Goal: Task Accomplishment & Management: Complete application form

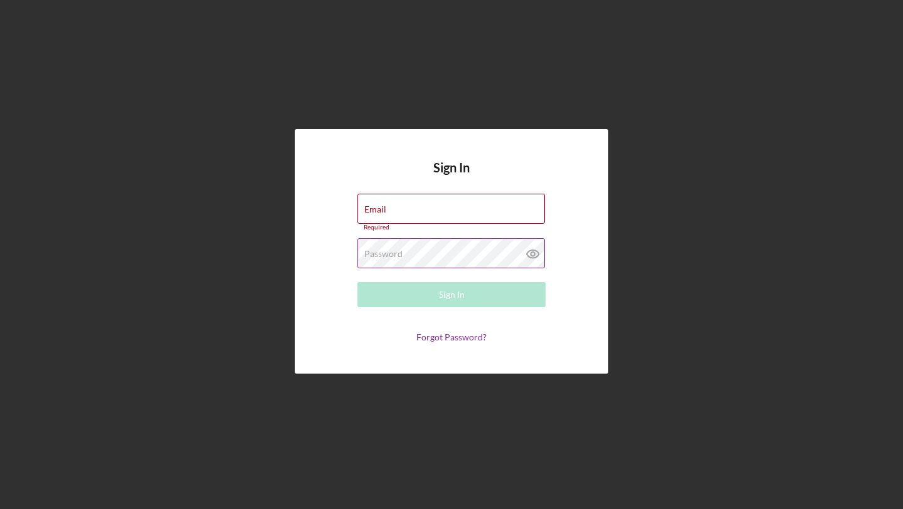
type input "[PERSON_NAME][EMAIL_ADDRESS][DOMAIN_NAME]"
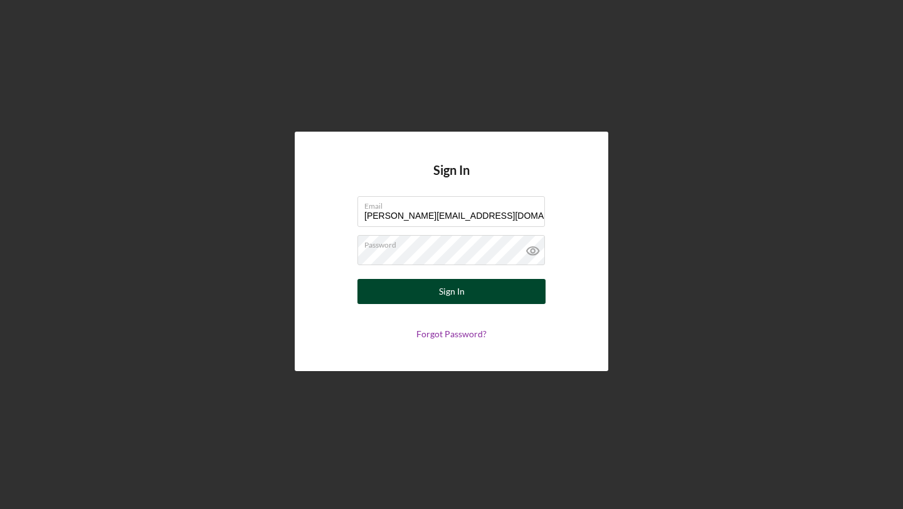
click at [518, 296] on button "Sign In" at bounding box center [451, 291] width 188 height 25
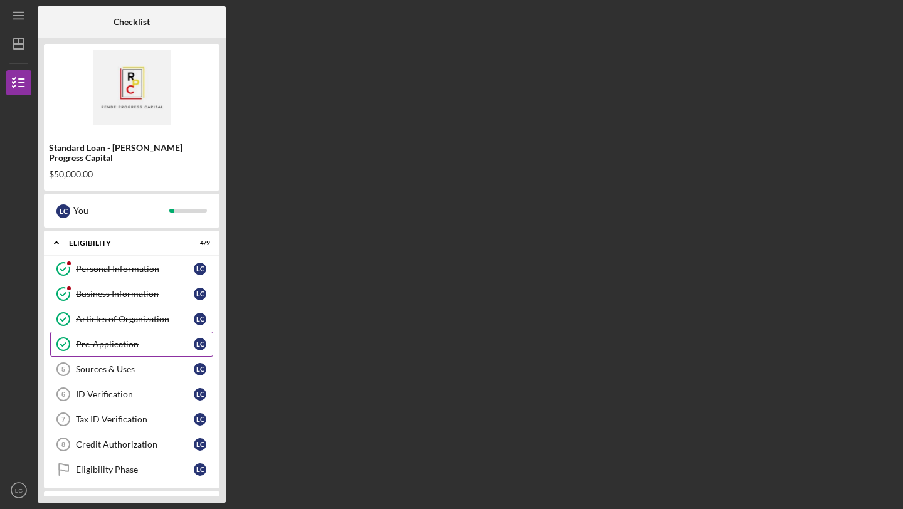
click at [126, 332] on link "Pre-Application Pre-Application L C" at bounding box center [131, 344] width 163 height 25
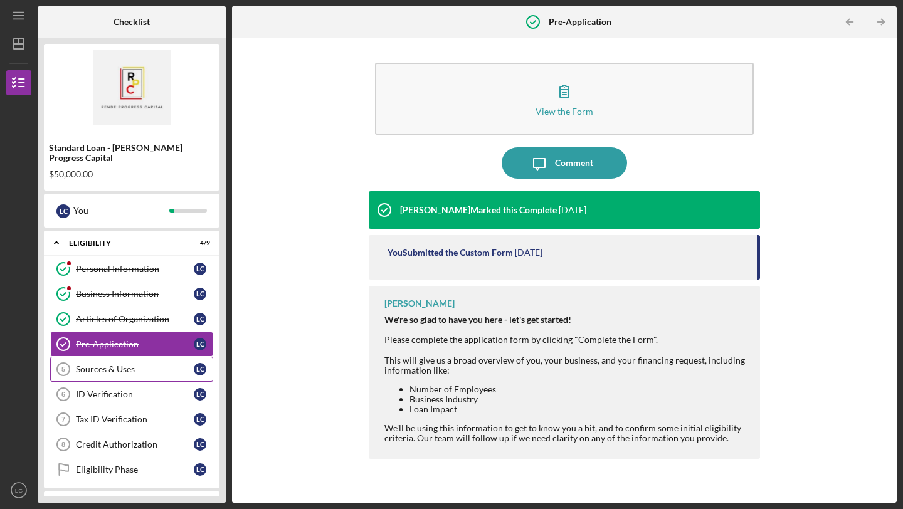
click at [96, 364] on div "Sources & Uses" at bounding box center [135, 369] width 118 height 10
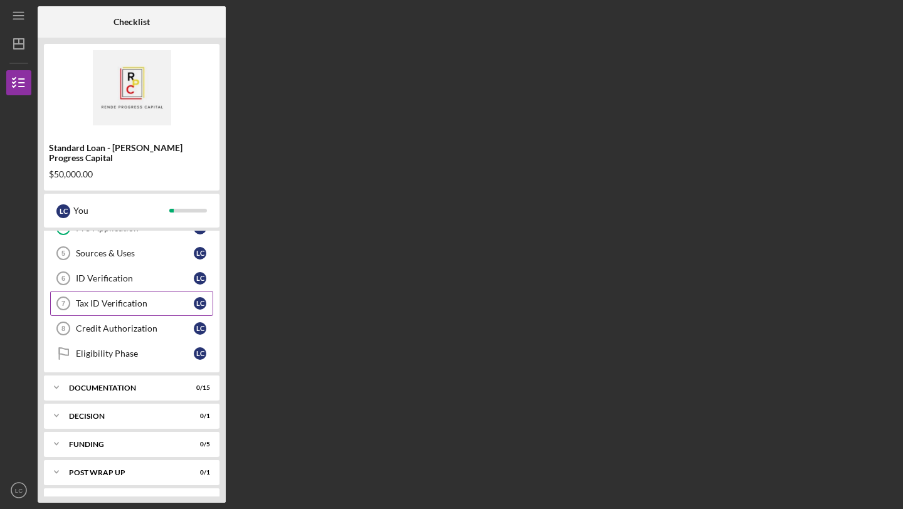
scroll to position [129, 0]
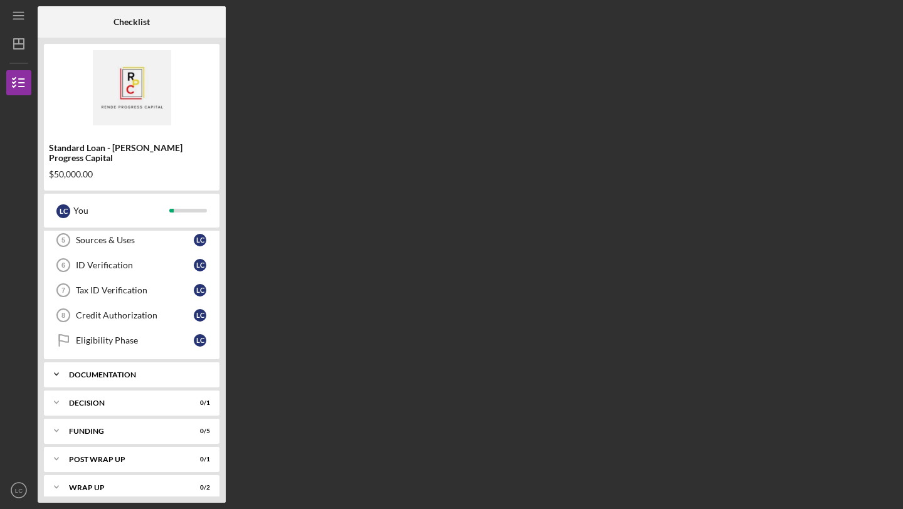
click at [76, 371] on div "Documentation" at bounding box center [136, 375] width 135 height 8
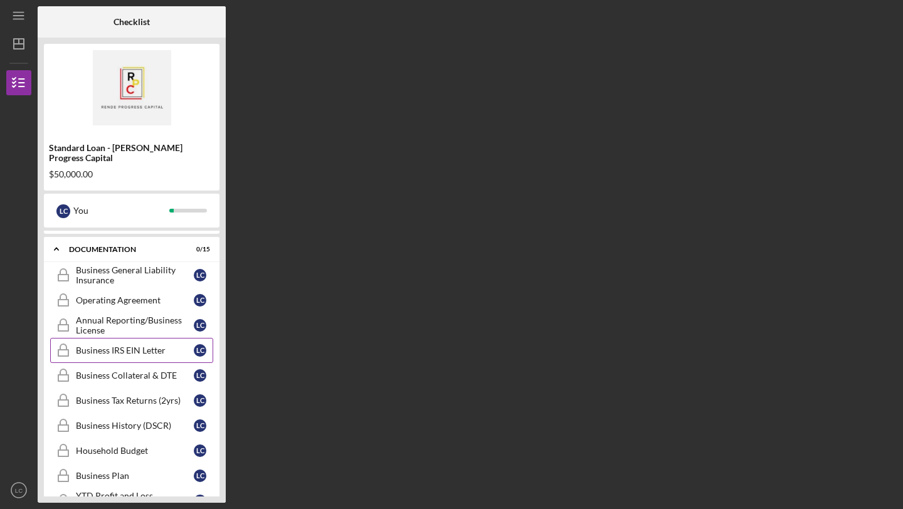
scroll to position [254, 0]
click at [150, 373] on link "Business Collateral & DTE Business Collateral & DTE L C" at bounding box center [131, 376] width 163 height 25
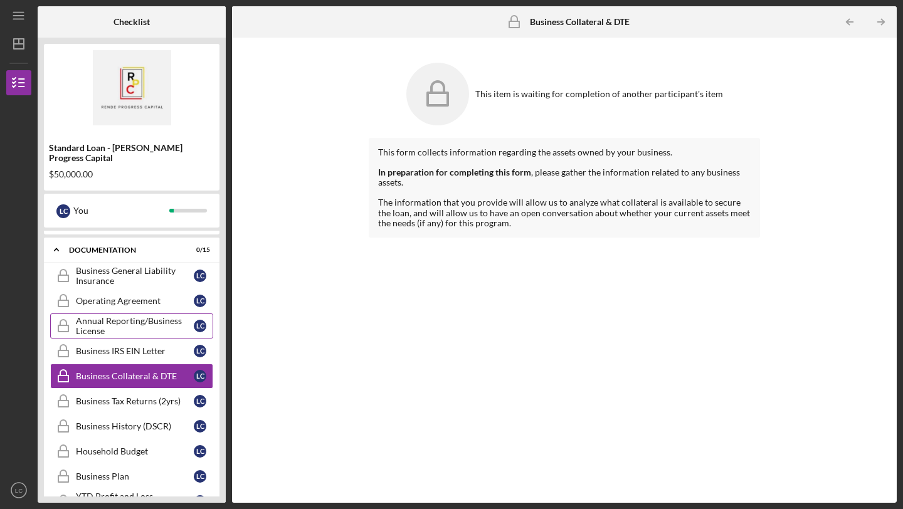
click at [142, 323] on div "Annual Reporting/Business License" at bounding box center [135, 326] width 118 height 20
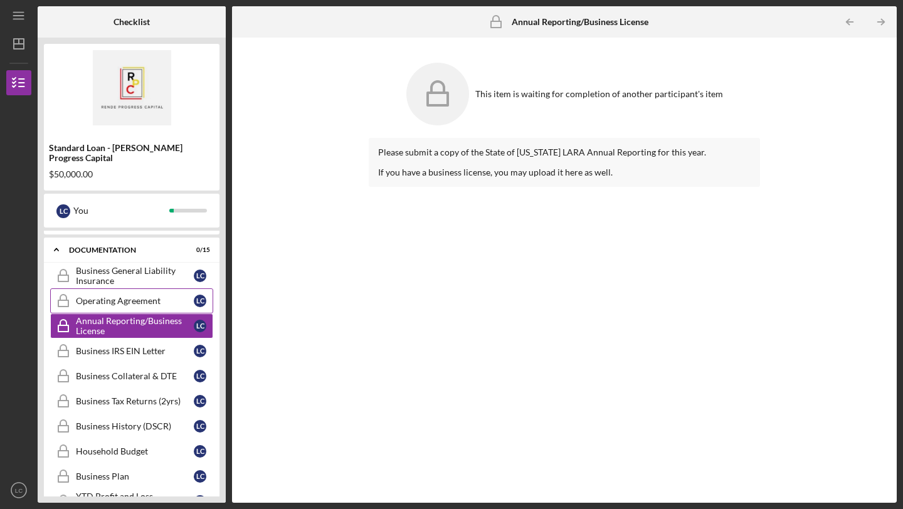
click at [126, 296] on div "Operating Agreement" at bounding box center [135, 301] width 118 height 10
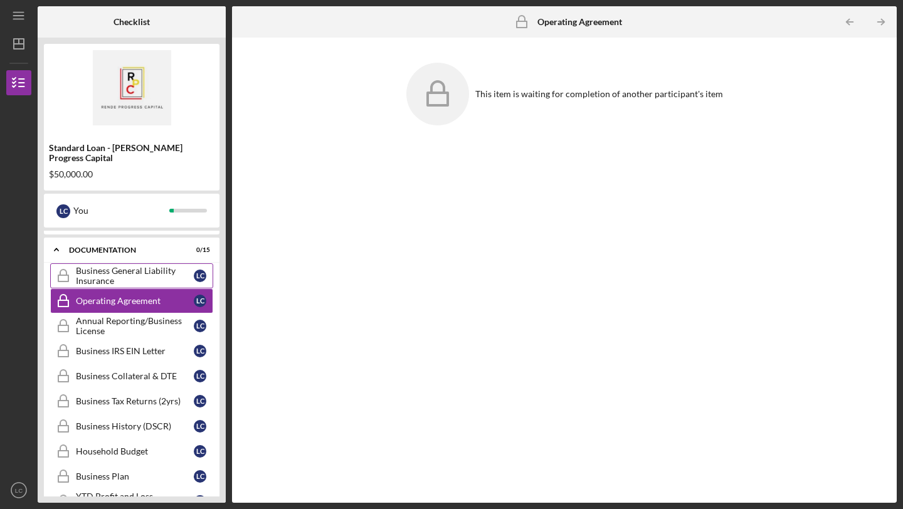
click at [153, 267] on div "Business General Liability Insurance" at bounding box center [135, 276] width 118 height 20
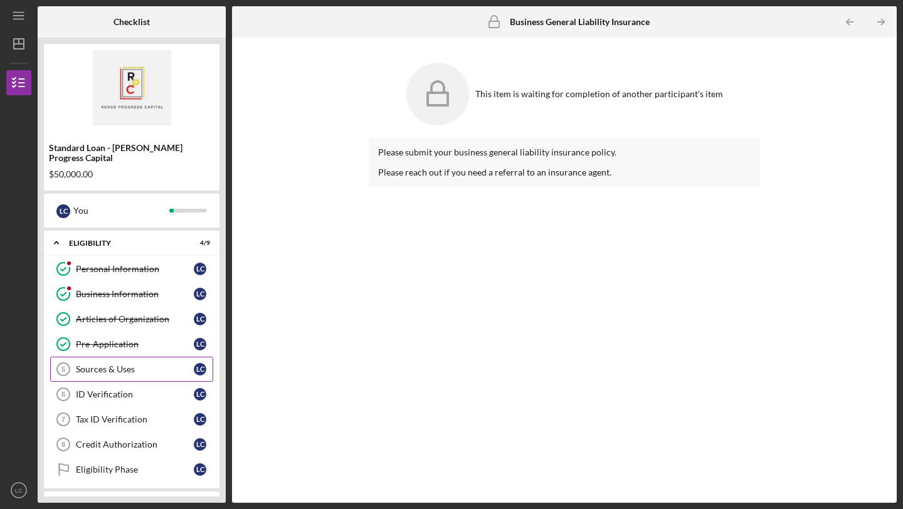
click at [118, 364] on div "Sources & Uses" at bounding box center [135, 369] width 118 height 10
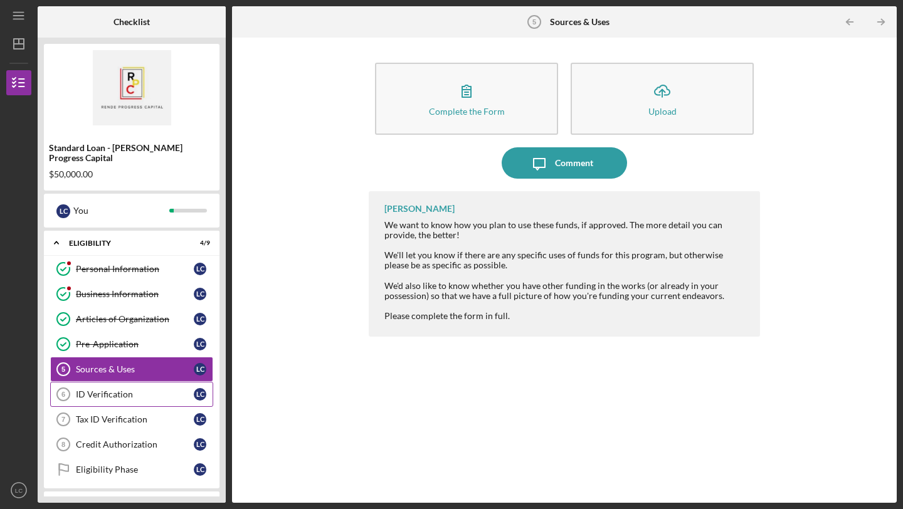
click at [102, 389] on div "ID Verification" at bounding box center [135, 394] width 118 height 10
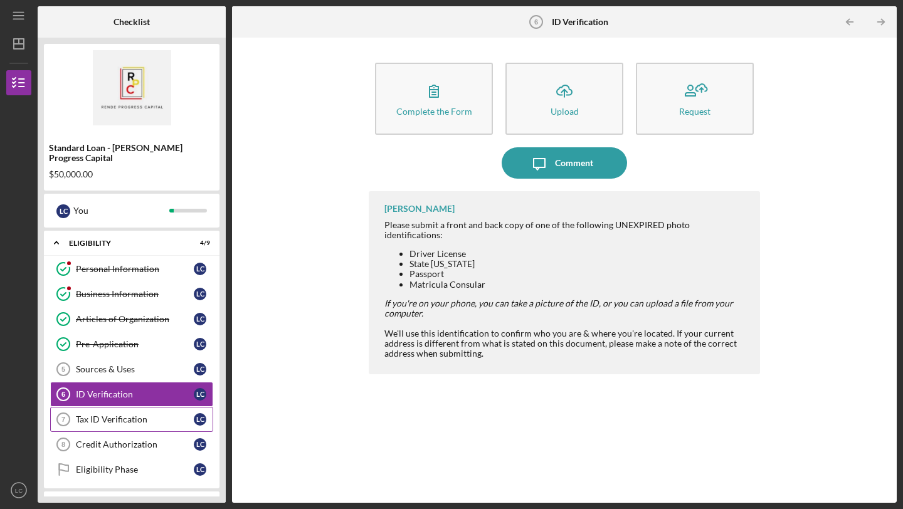
click at [111, 414] on div "Tax ID Verification" at bounding box center [135, 419] width 118 height 10
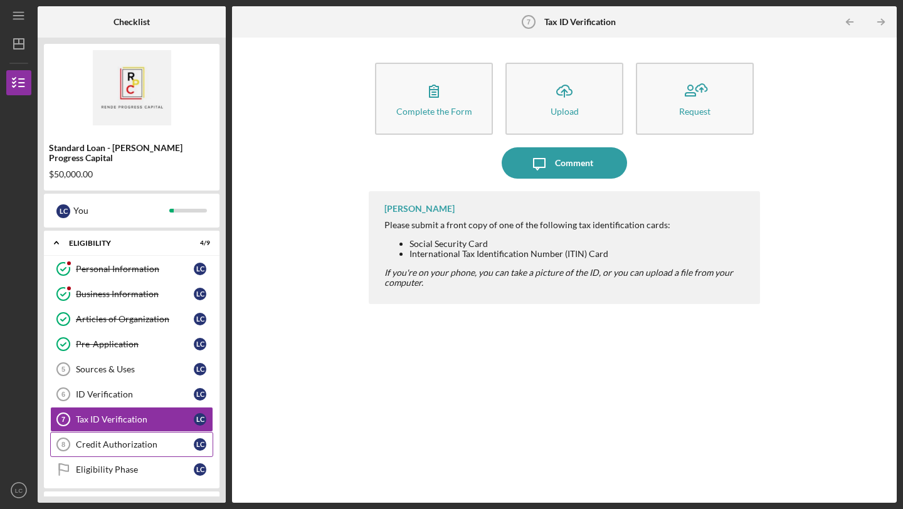
click at [146, 439] on div "Credit Authorization" at bounding box center [135, 444] width 118 height 10
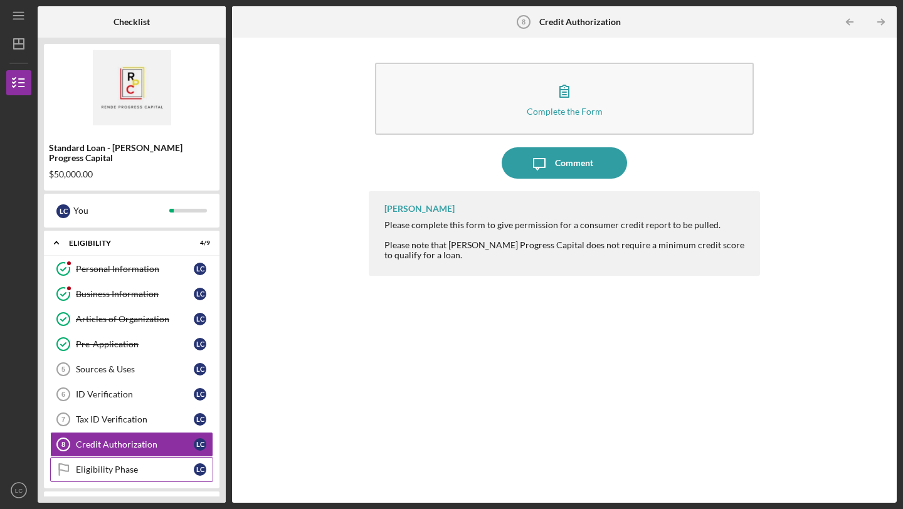
click at [117, 464] on div "Eligibility Phase" at bounding box center [135, 469] width 118 height 10
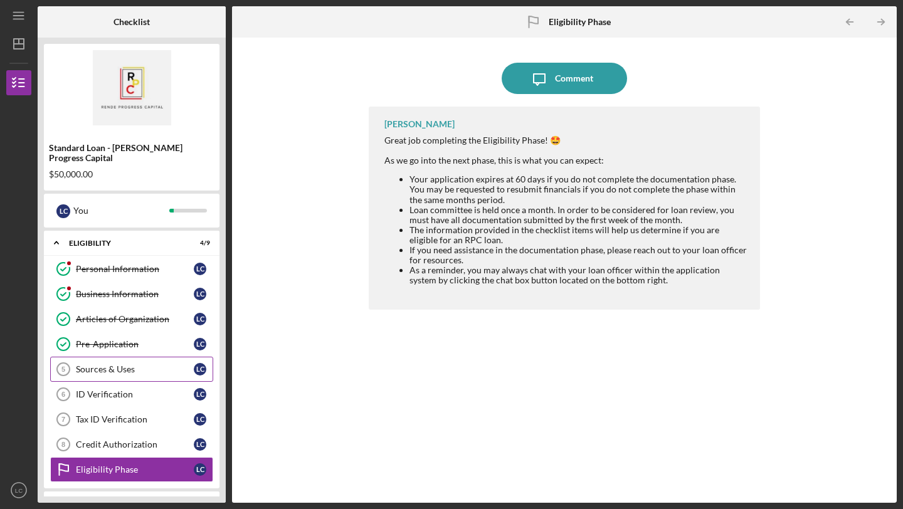
click at [98, 364] on div "Sources & Uses" at bounding box center [135, 369] width 118 height 10
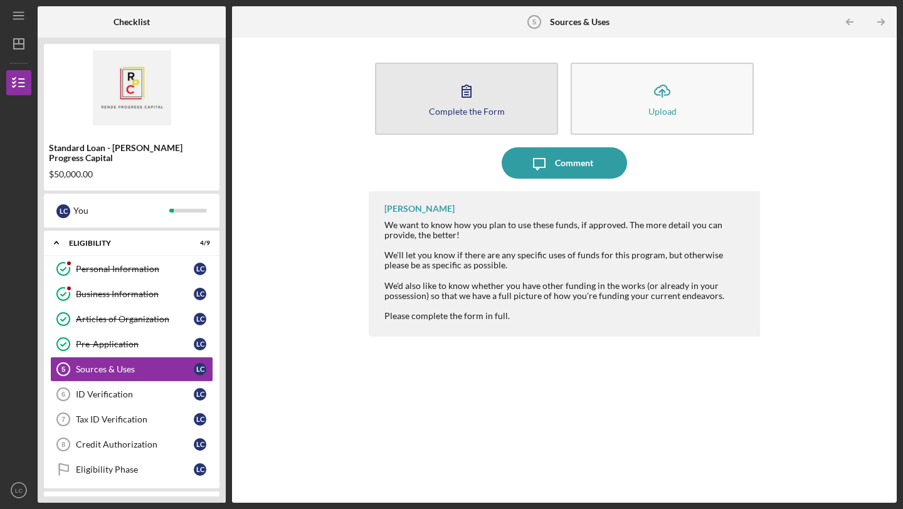
click at [468, 105] on icon "button" at bounding box center [466, 90] width 31 height 31
